Goal: Check status: Check status

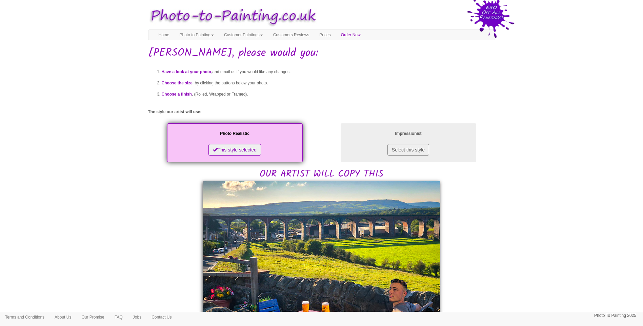
click at [545, 263] on body "Your painting - risk free Toggle navigation Menu Home Photo to Painting Photo t…" at bounding box center [321, 327] width 643 height 649
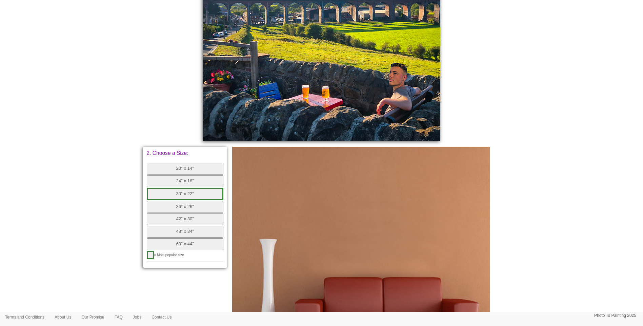
scroll to position [100, 0]
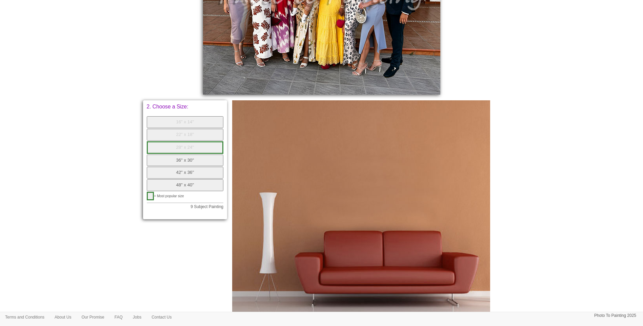
scroll to position [282, 0]
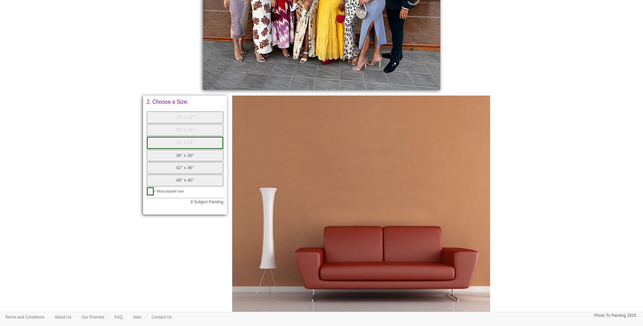
click at [195, 154] on button "36" x 30"" at bounding box center [185, 156] width 77 height 12
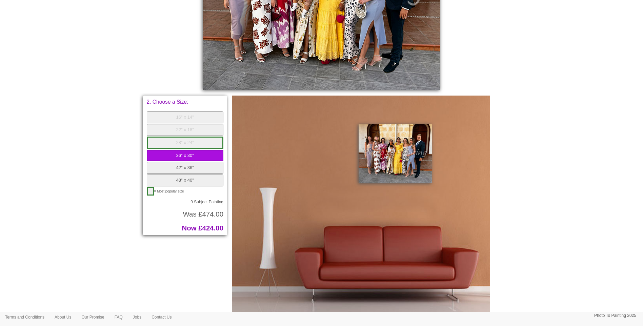
click at [210, 184] on button "48" x 40"" at bounding box center [185, 181] width 77 height 12
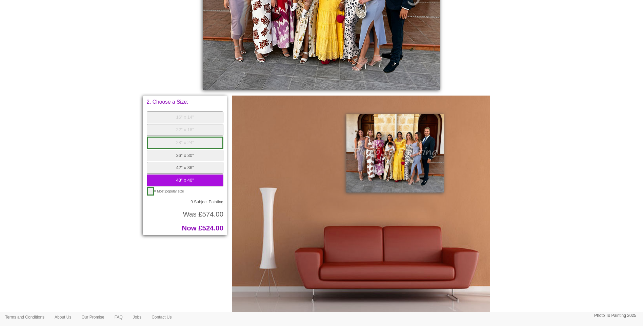
click at [210, 156] on button "36" x 30"" at bounding box center [185, 156] width 77 height 12
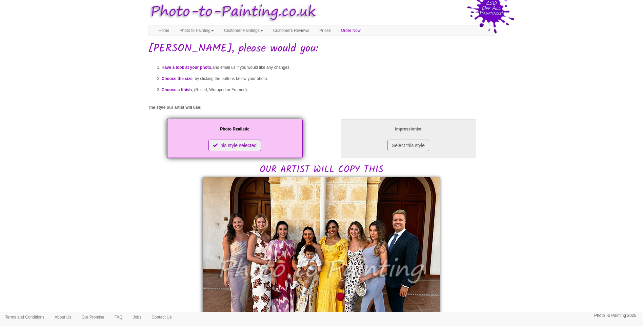
scroll to position [0, 0]
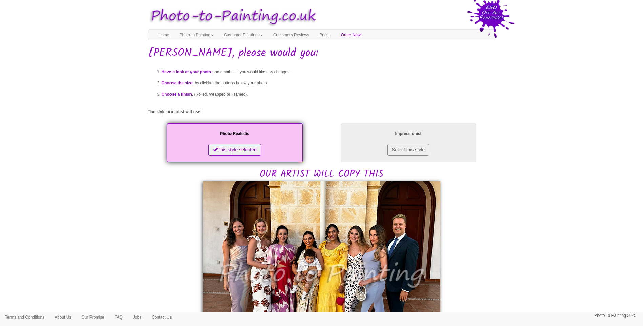
drag, startPoint x: 566, startPoint y: 230, endPoint x: 516, endPoint y: 230, distance: 49.8
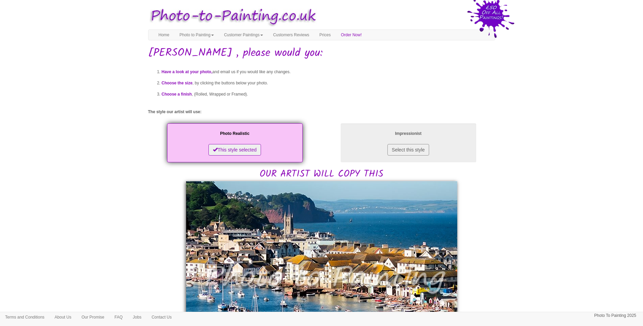
click at [555, 253] on body "Your painting - risk free Toggle navigation Menu Home Photo to Painting Photo t…" at bounding box center [321, 329] width 643 height 652
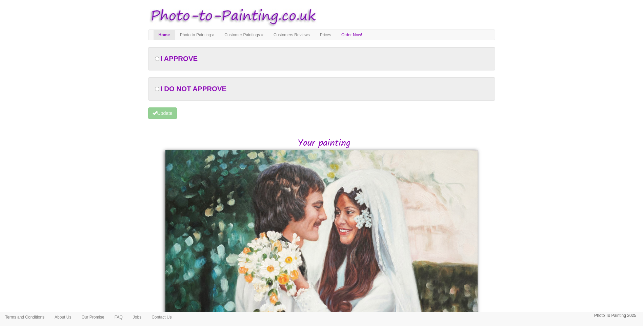
click at [558, 235] on body "Your painting - risk free Toggle navigation Menu Home Photo to Painting Photo t…" at bounding box center [321, 251] width 643 height 496
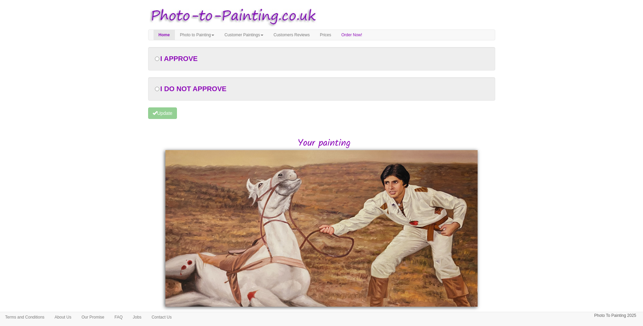
click at [556, 228] on body "Your painting - risk free Toggle navigation Menu Home Photo to Painting Photo t…" at bounding box center [321, 176] width 643 height 346
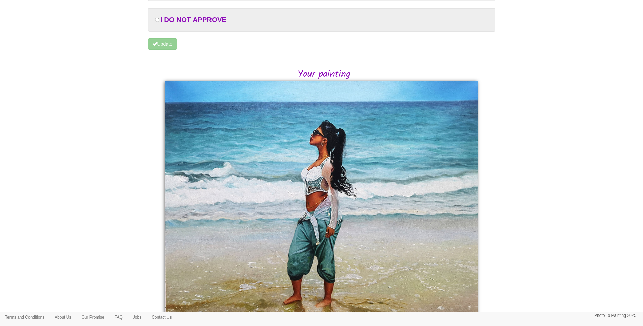
scroll to position [113, 0]
